Goal: Task Accomplishment & Management: Manage account settings

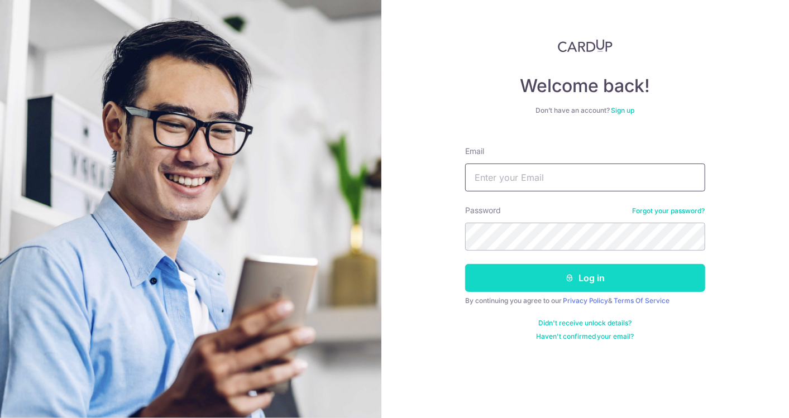
type input "[PERSON_NAME][EMAIL_ADDRESS][DOMAIN_NAME]"
click at [523, 276] on button "Log in" at bounding box center [585, 278] width 240 height 28
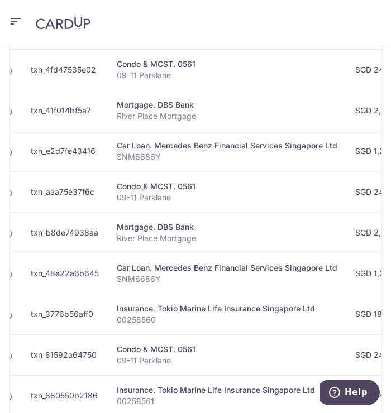
scroll to position [558, 0]
